Goal: Check status

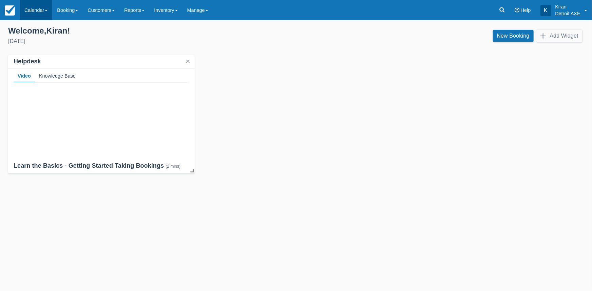
click at [47, 10] on span at bounding box center [46, 10] width 3 height 1
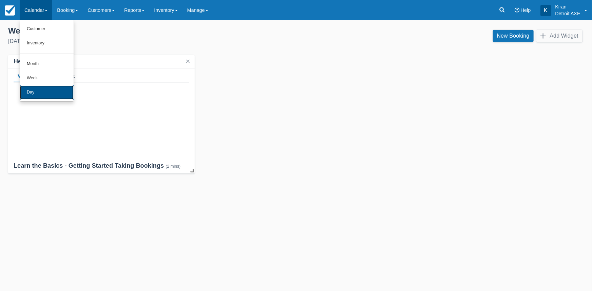
click at [37, 95] on link "Day" at bounding box center [47, 92] width 54 height 14
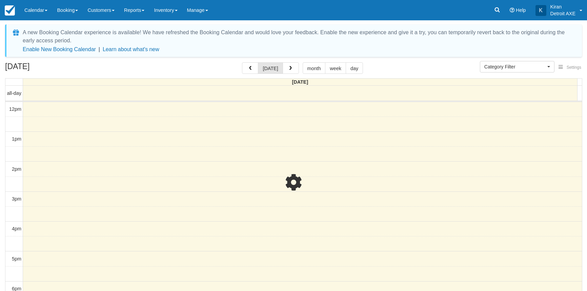
select select
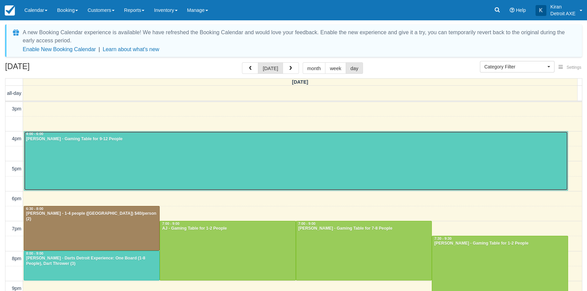
scroll to position [119, 0]
